Goal: Task Accomplishment & Management: Manage account settings

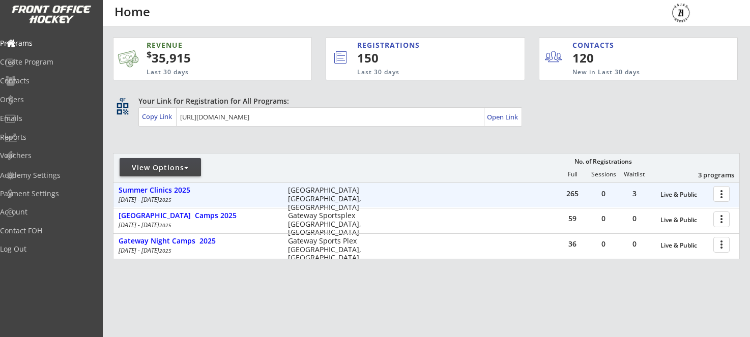
click at [720, 198] on div at bounding box center [723, 194] width 18 height 18
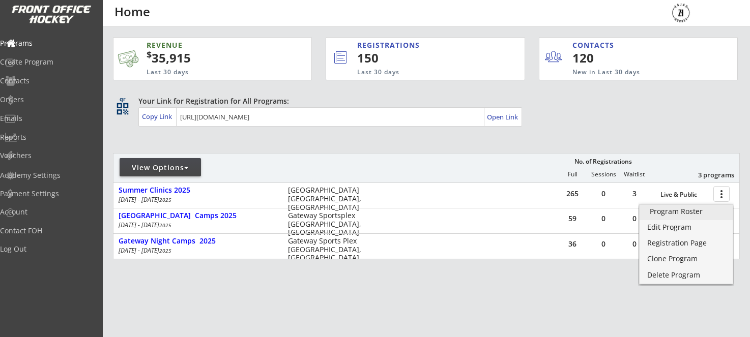
click at [700, 215] on div "Program Roster" at bounding box center [685, 211] width 73 height 7
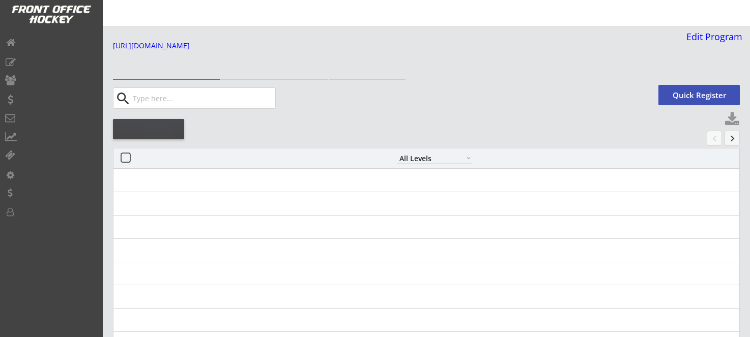
select select ""All Levels""
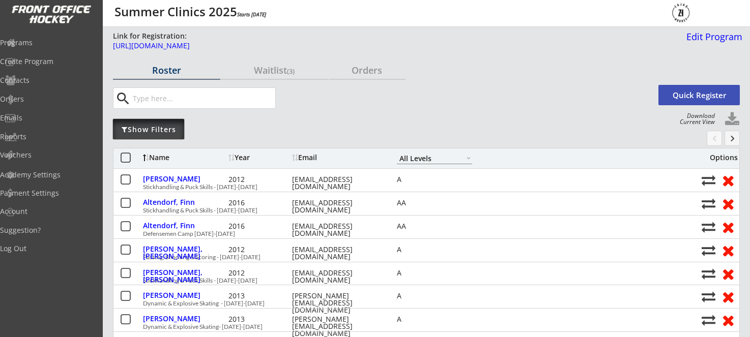
click at [155, 136] on div "Show Filters" at bounding box center [148, 129] width 71 height 20
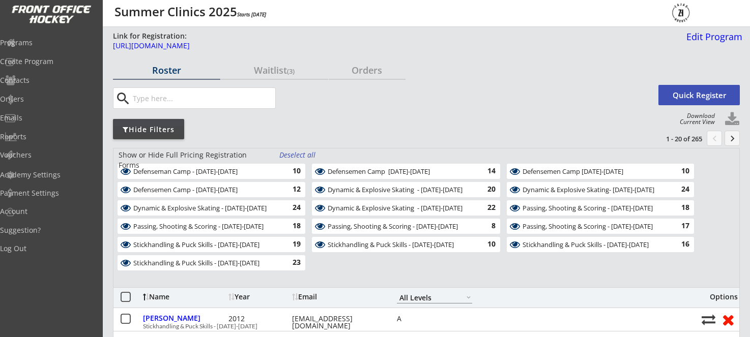
scroll to position [0, 1]
click at [458, 226] on div "Passing, Shooting & Scoring - [DATE]-[DATE]" at bounding box center [400, 227] width 144 height 8
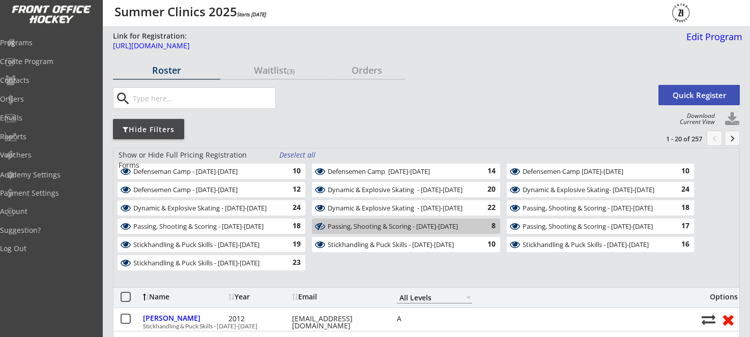
scroll to position [0, 0]
click at [458, 226] on div "Passing, Shooting & Scoring - [DATE]-[DATE]" at bounding box center [400, 227] width 144 height 8
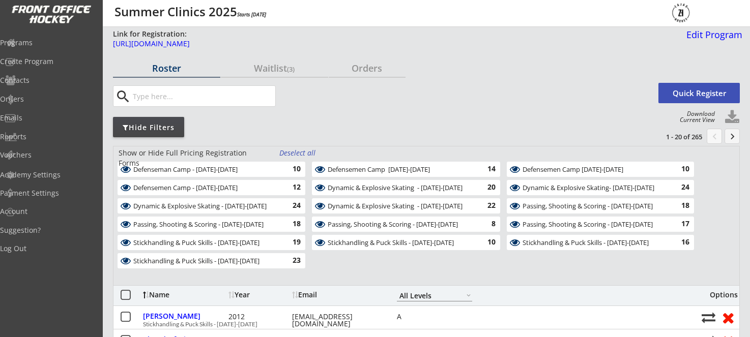
click at [458, 226] on div "Passing, Shooting & Scoring - [DATE]-[DATE]" at bounding box center [400, 225] width 144 height 10
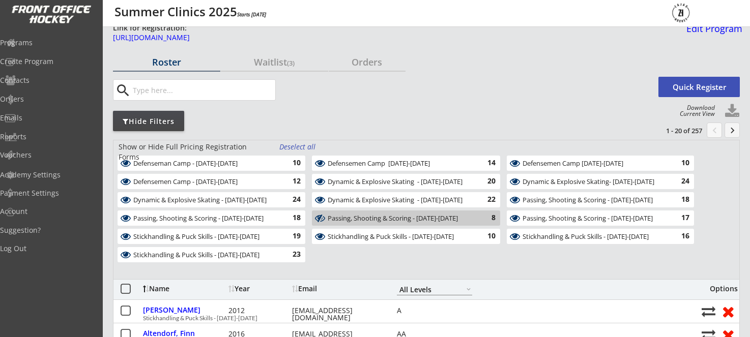
drag, startPoint x: 270, startPoint y: 245, endPoint x: 272, endPoint y: 238, distance: 7.1
click at [270, 244] on div "Stickhandling & Puck Skills - [DATE]-[DATE] 19" at bounding box center [210, 238] width 194 height 18
click at [273, 235] on div "Stickhandling & Puck Skills - [DATE]-[DATE]" at bounding box center [205, 237] width 144 height 8
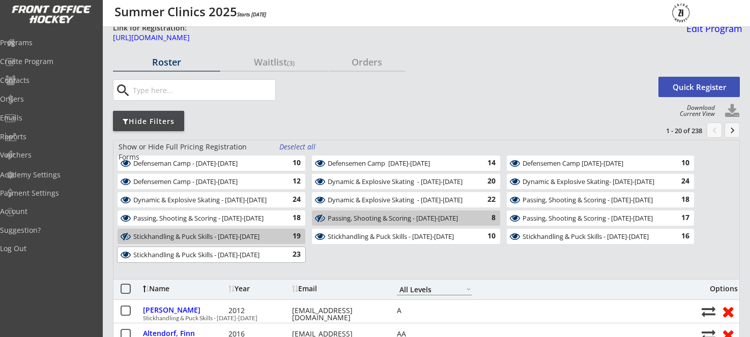
drag, startPoint x: 272, startPoint y: 254, endPoint x: 275, endPoint y: 231, distance: 23.1
click at [272, 253] on div "Stickhandling & Puck Skills - [DATE]-[DATE]" at bounding box center [205, 255] width 144 height 8
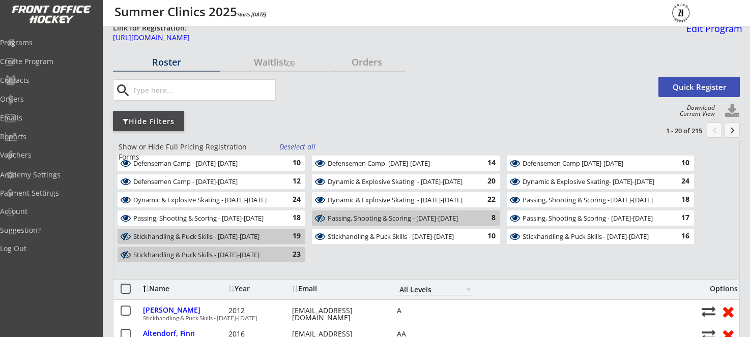
drag, startPoint x: 280, startPoint y: 217, endPoint x: 281, endPoint y: 211, distance: 5.8
click at [280, 216] on div "Passing, Shooting & Scoring - [DATE]-[DATE] 18" at bounding box center [211, 218] width 188 height 15
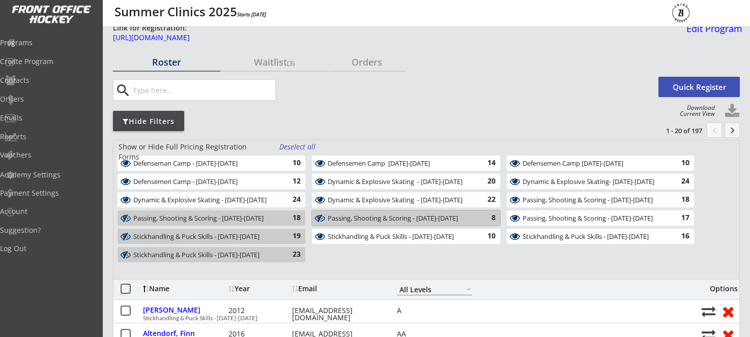
click at [339, 215] on div "Passing, Shooting & Scoring - [DATE]-[DATE]" at bounding box center [400, 219] width 144 height 8
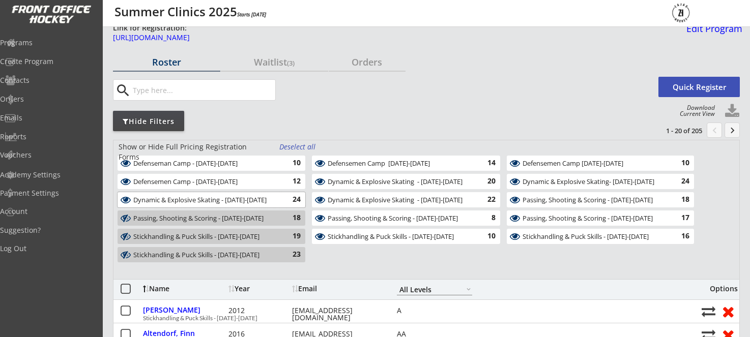
click at [258, 194] on div "Dynamic & Explosive Skating - [DATE]-[DATE] 24" at bounding box center [211, 199] width 188 height 15
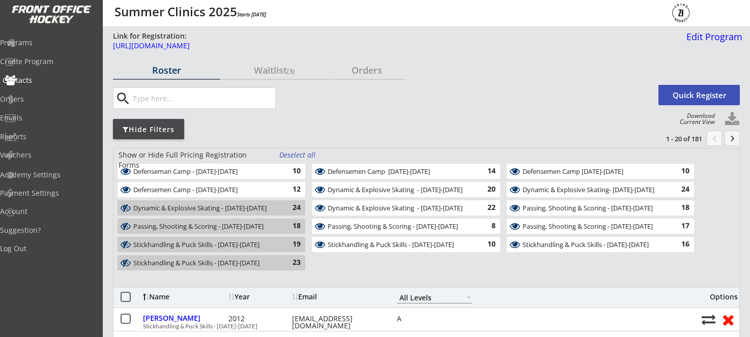
scroll to position [0, 0]
click at [37, 44] on div "Programs" at bounding box center [49, 42] width 92 height 7
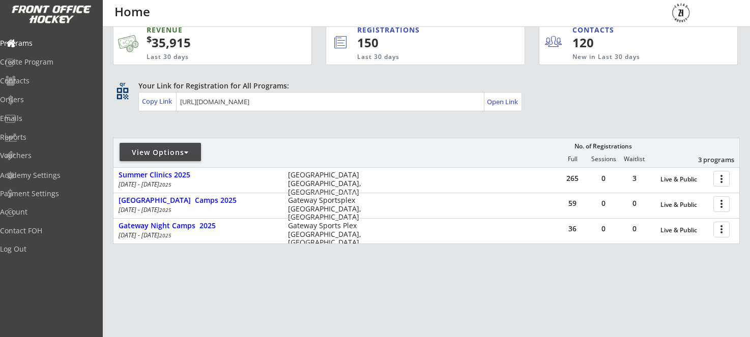
scroll to position [15, 0]
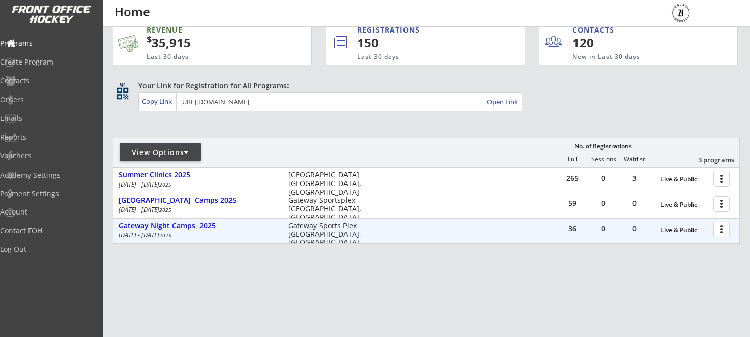
click at [721, 231] on div at bounding box center [723, 229] width 18 height 18
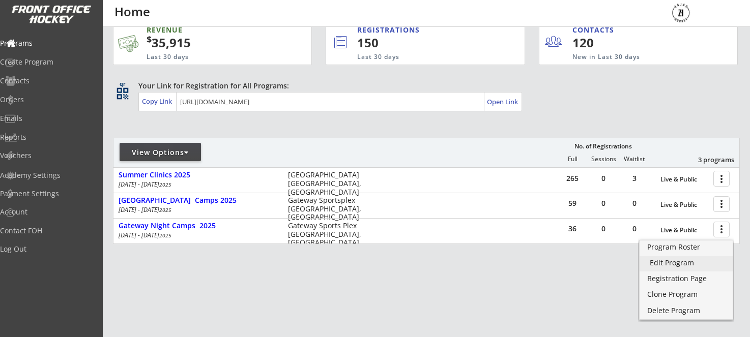
drag, startPoint x: 677, startPoint y: 263, endPoint x: 549, endPoint y: 249, distance: 128.4
click at [677, 263] on div "Edit Program" at bounding box center [685, 262] width 73 height 7
